Goal: Transaction & Acquisition: Purchase product/service

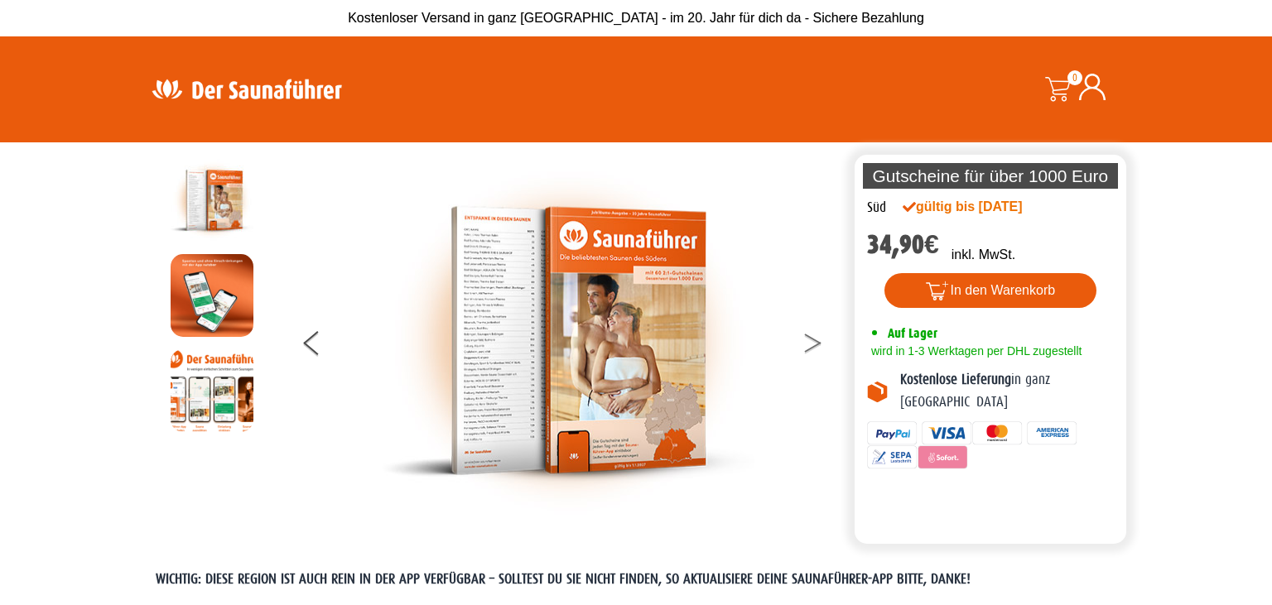
click at [816, 341] on icon at bounding box center [812, 339] width 17 height 11
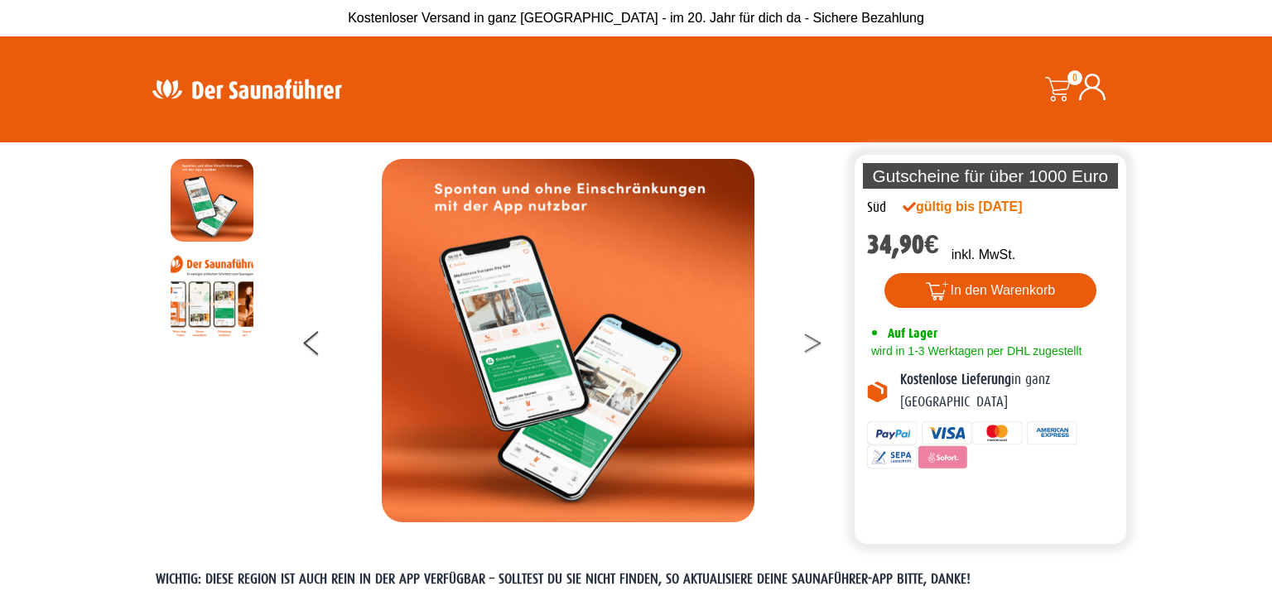
click at [816, 341] on icon at bounding box center [812, 339] width 17 height 11
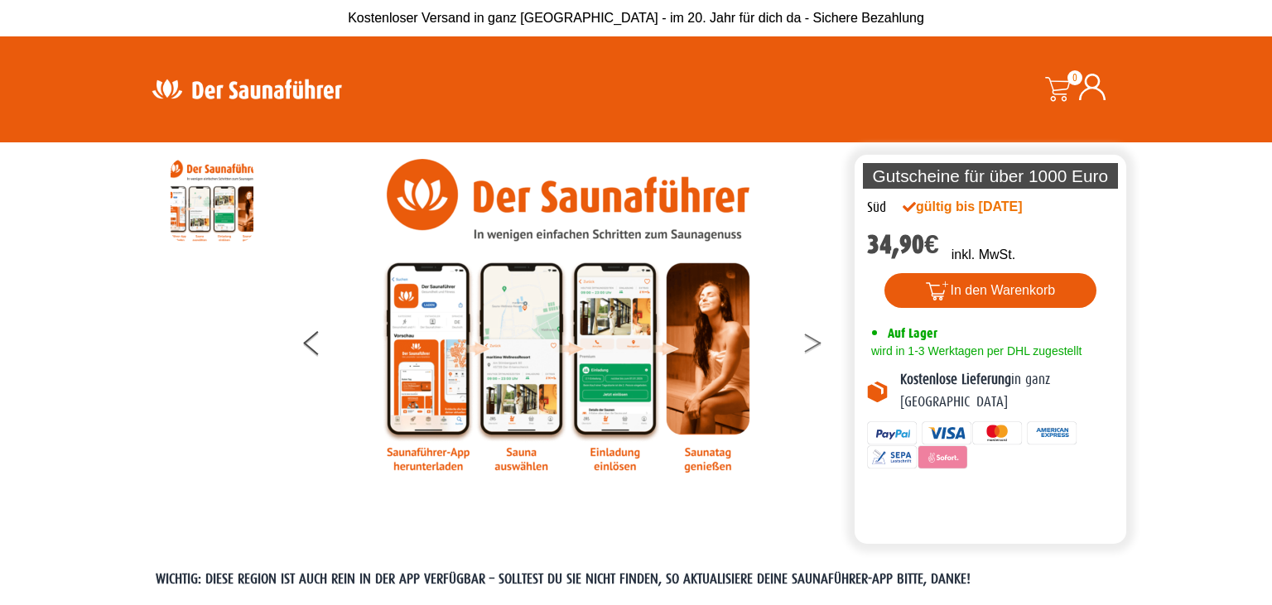
click at [816, 341] on icon at bounding box center [812, 339] width 17 height 11
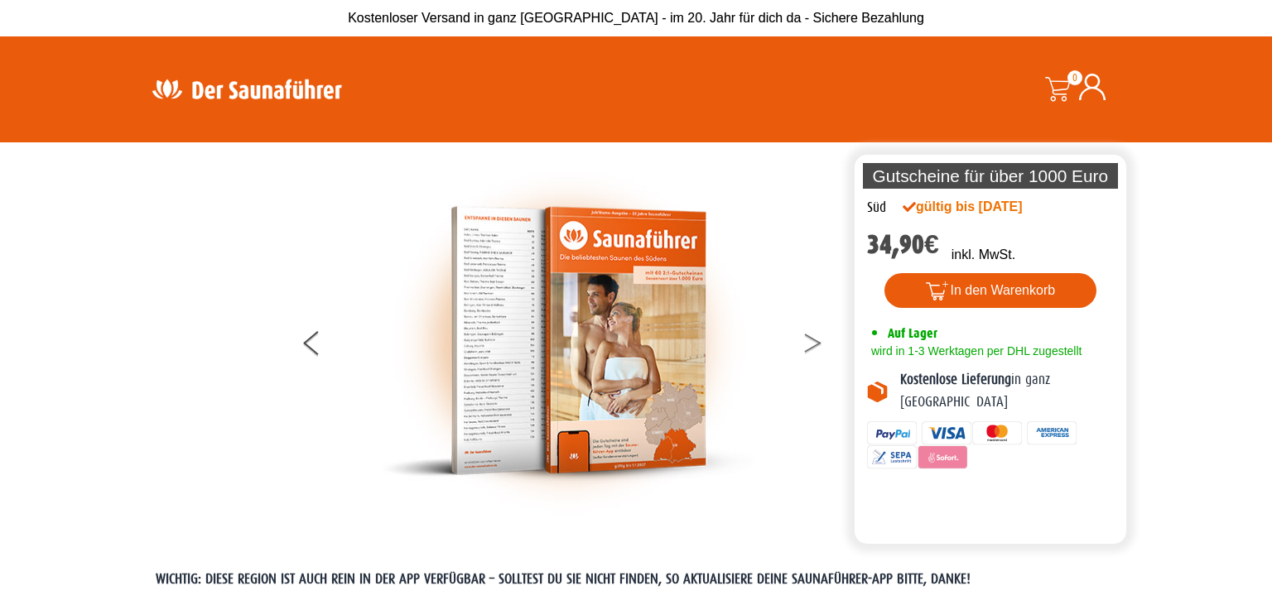
click at [816, 341] on icon at bounding box center [812, 339] width 17 height 11
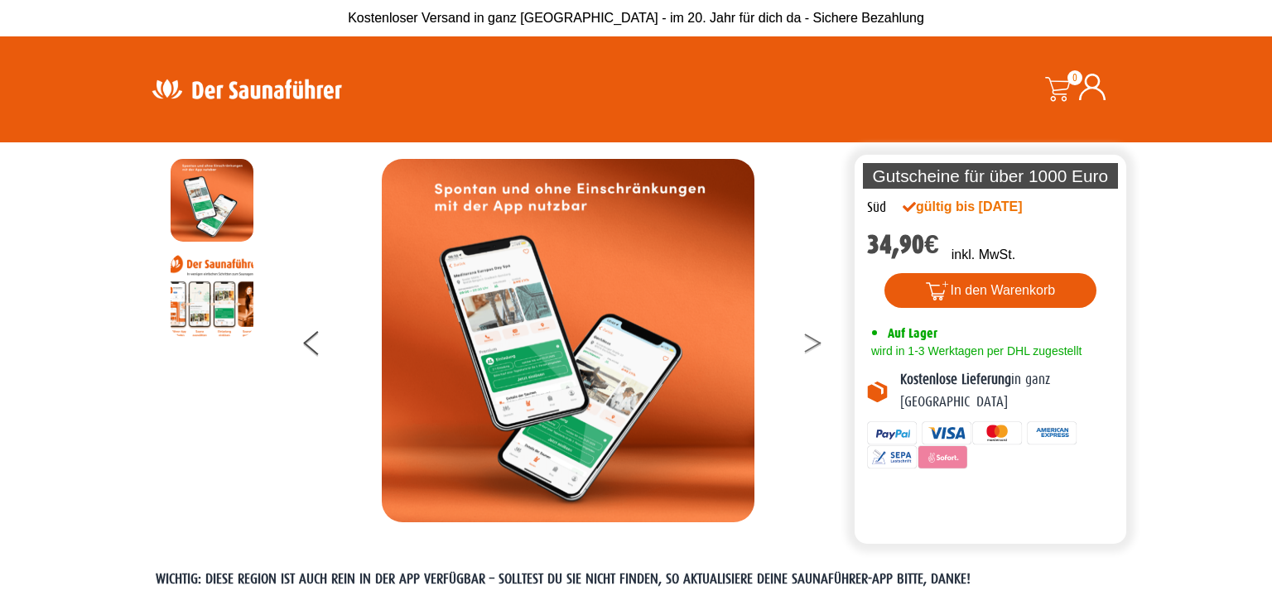
click at [816, 341] on icon at bounding box center [812, 339] width 17 height 11
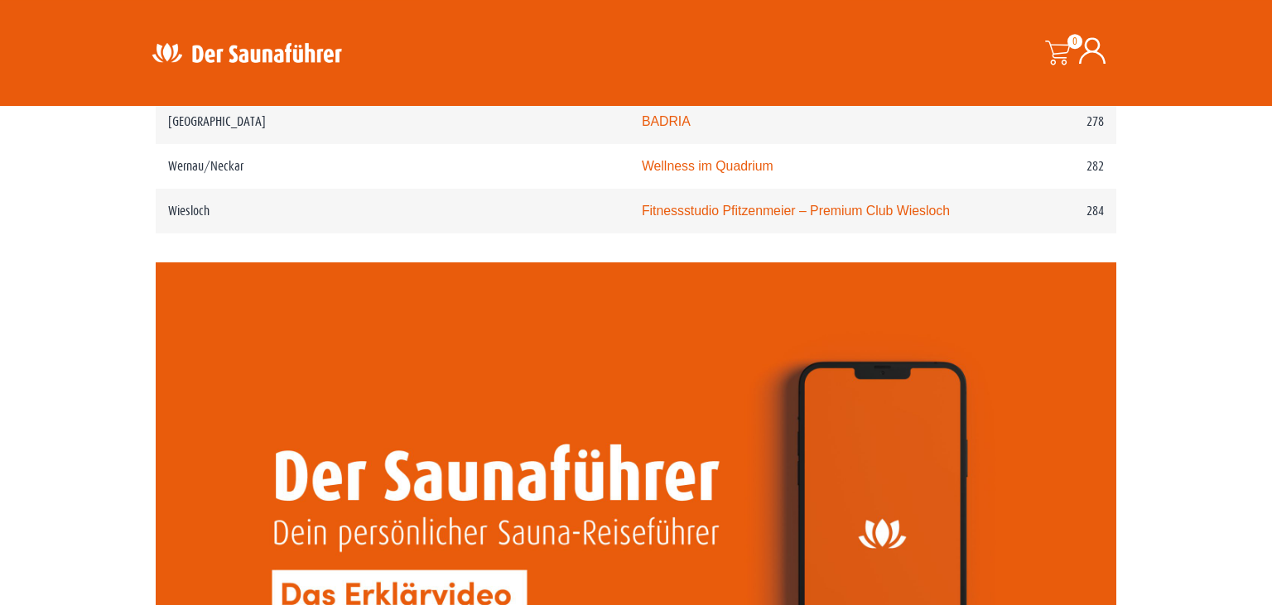
scroll to position [4017, 0]
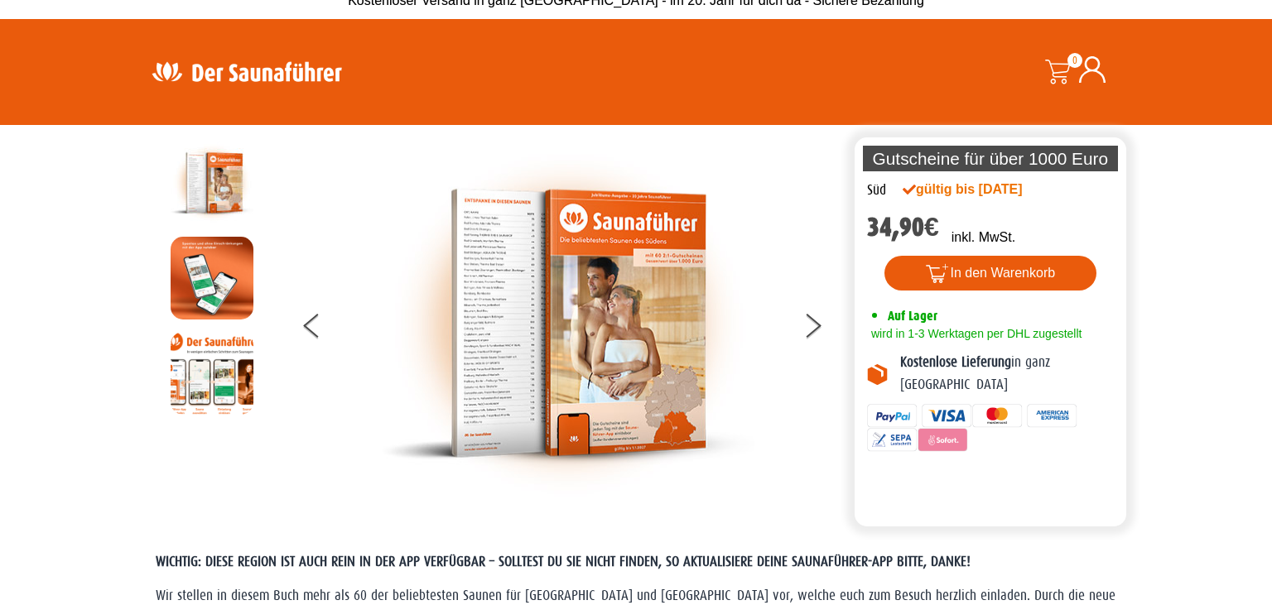
scroll to position [17, 0]
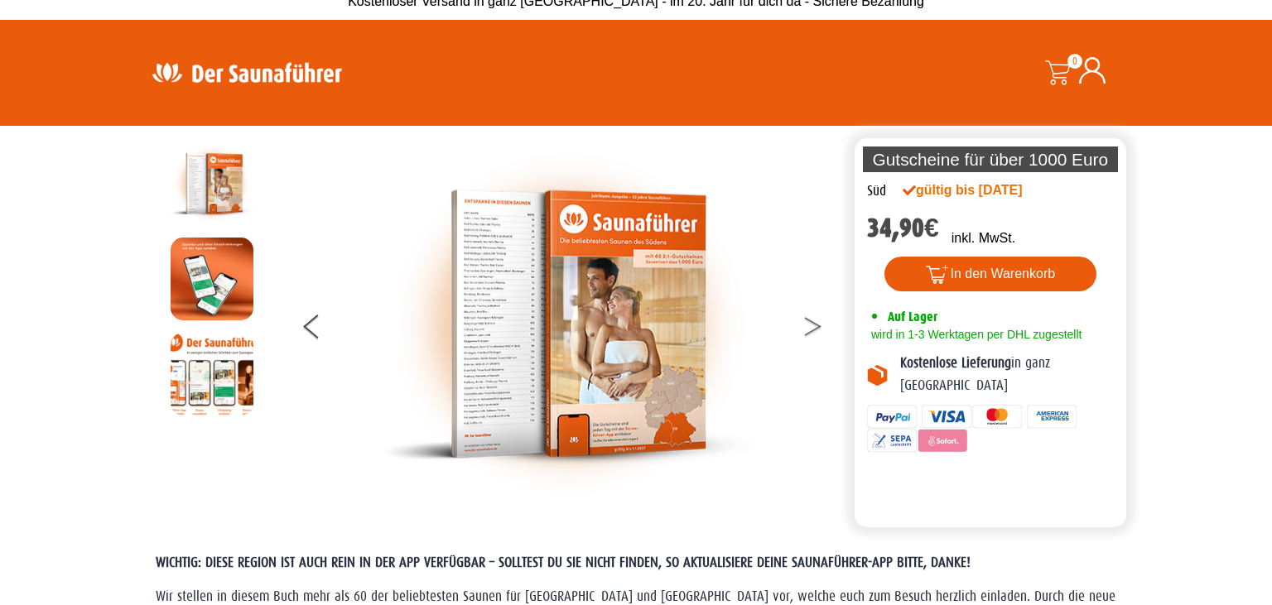
click at [816, 330] on button at bounding box center [822, 329] width 41 height 41
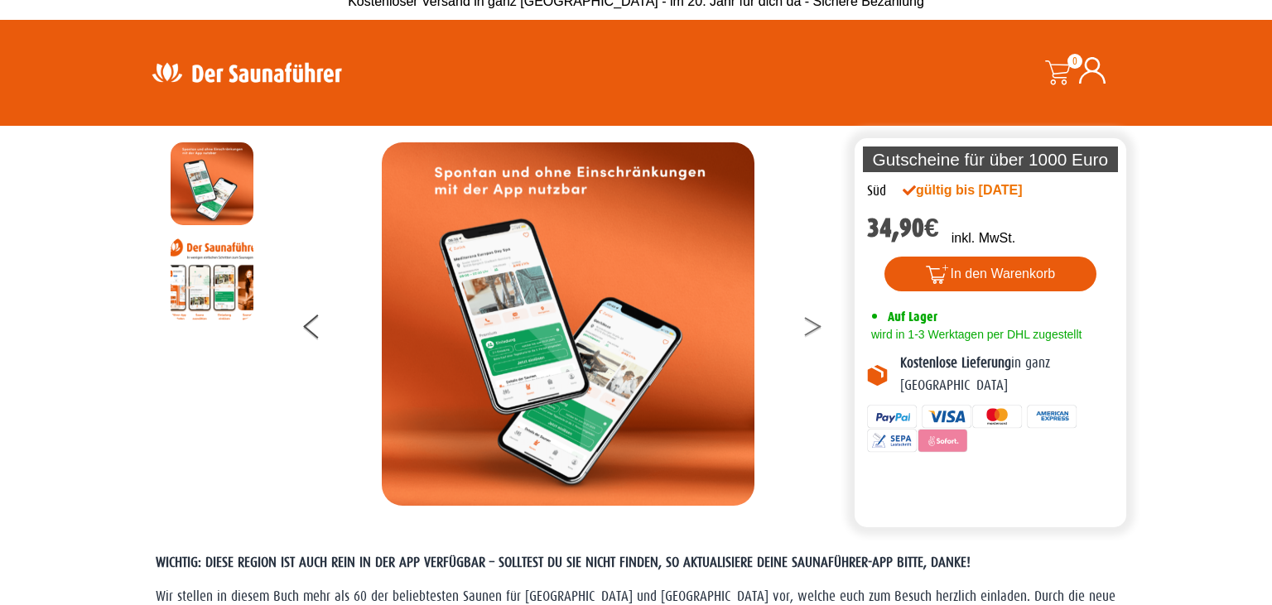
click at [816, 330] on button at bounding box center [822, 329] width 41 height 41
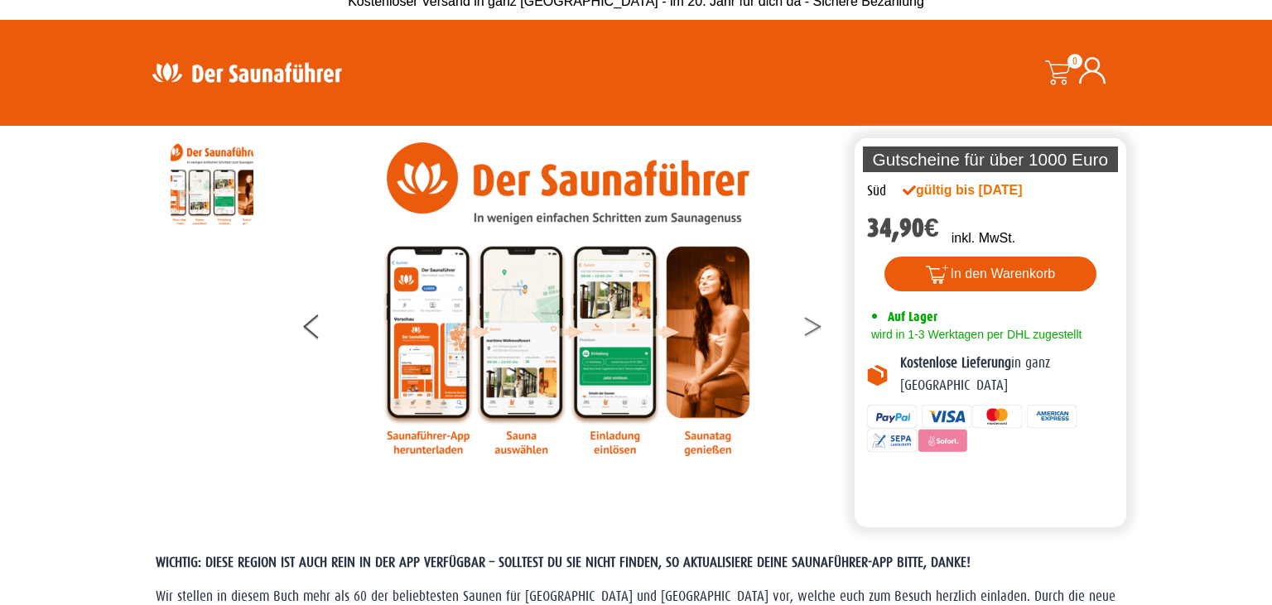
click at [816, 330] on button at bounding box center [822, 329] width 41 height 41
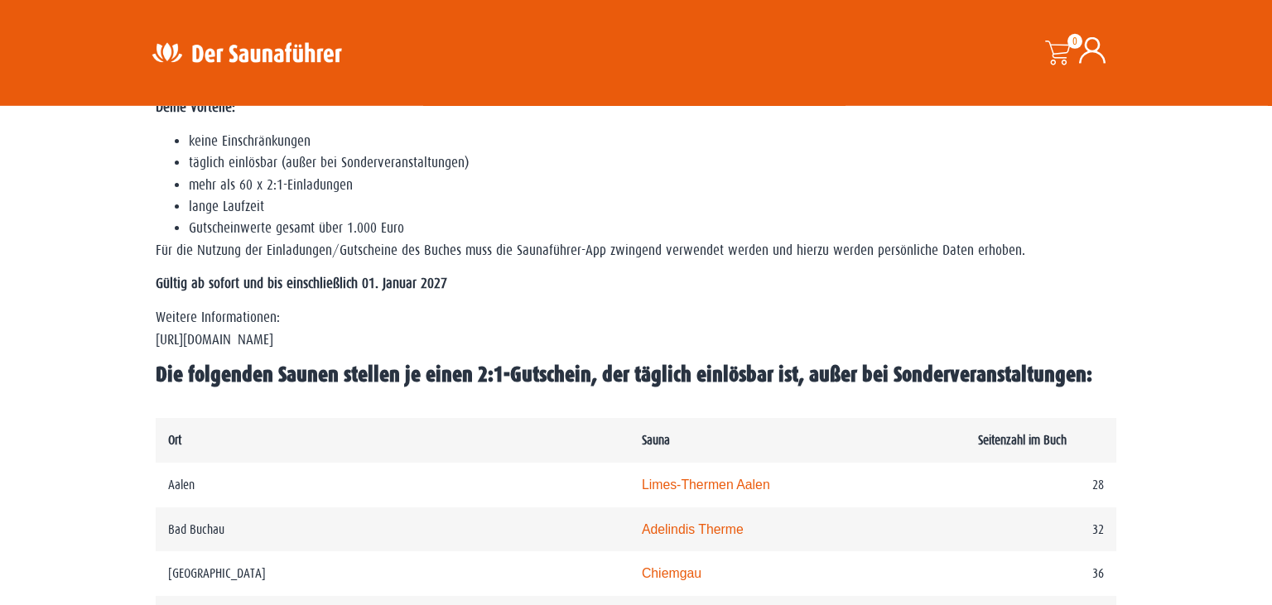
scroll to position [560, 0]
